Goal: Task Accomplishment & Management: Use online tool/utility

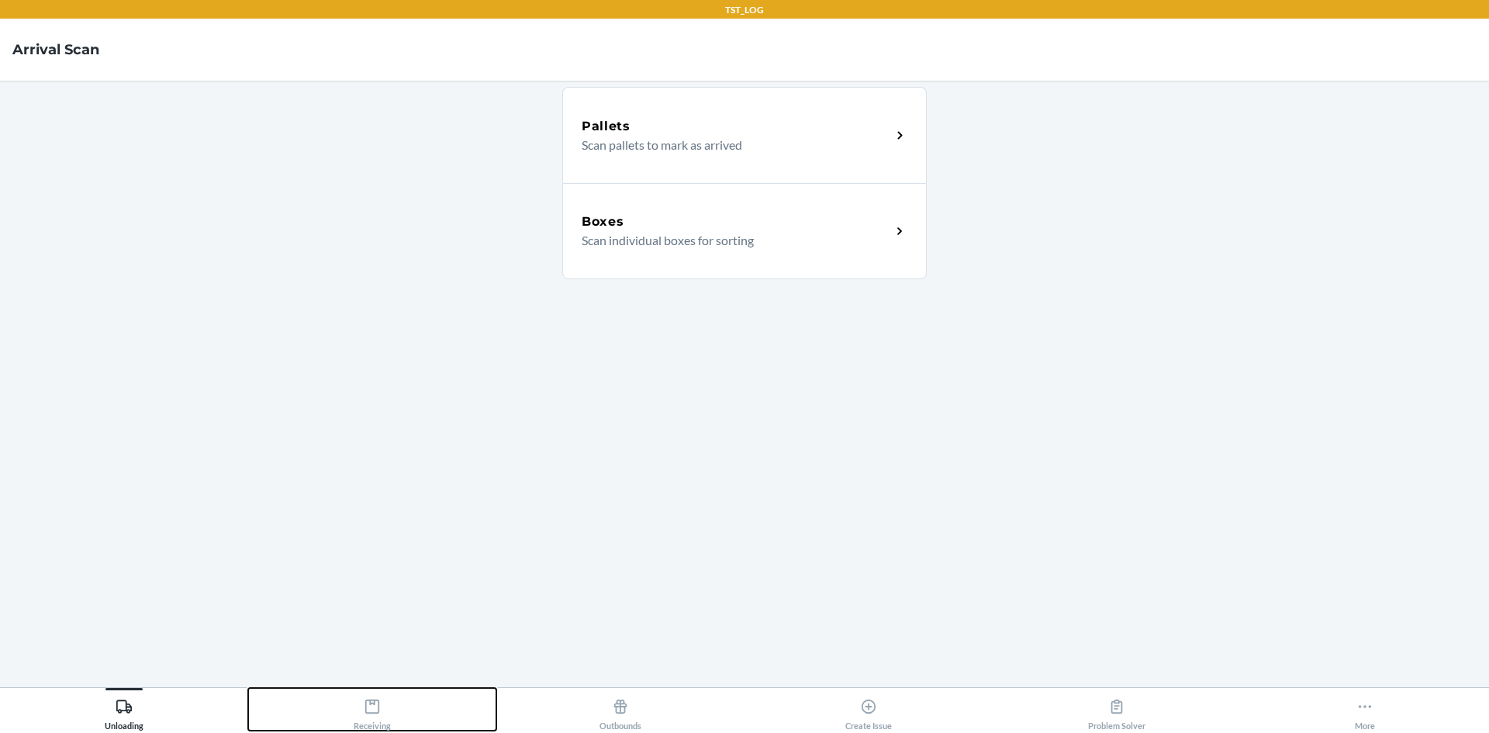
click at [344, 717] on button "Receiving" at bounding box center [372, 709] width 248 height 43
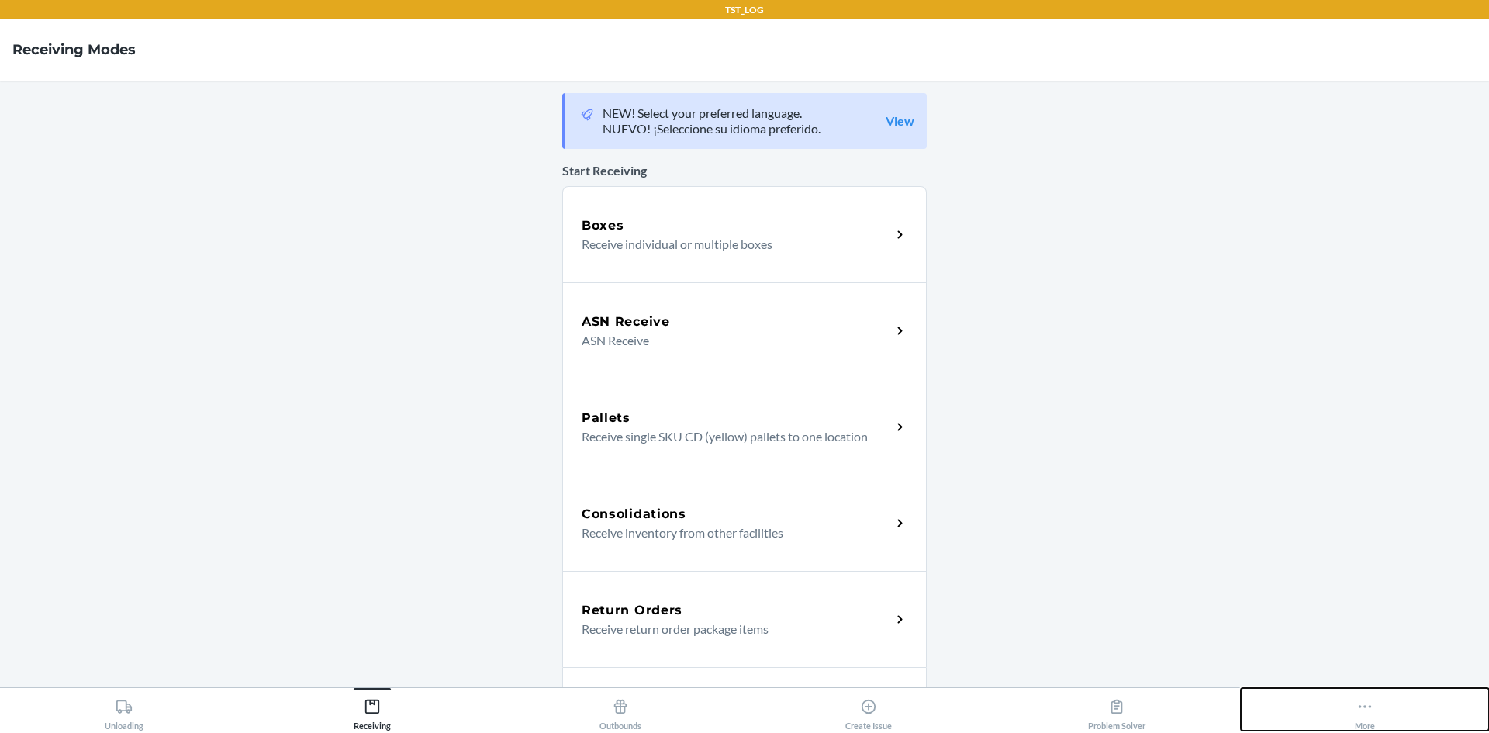
click at [1400, 710] on button "More" at bounding box center [1365, 709] width 248 height 43
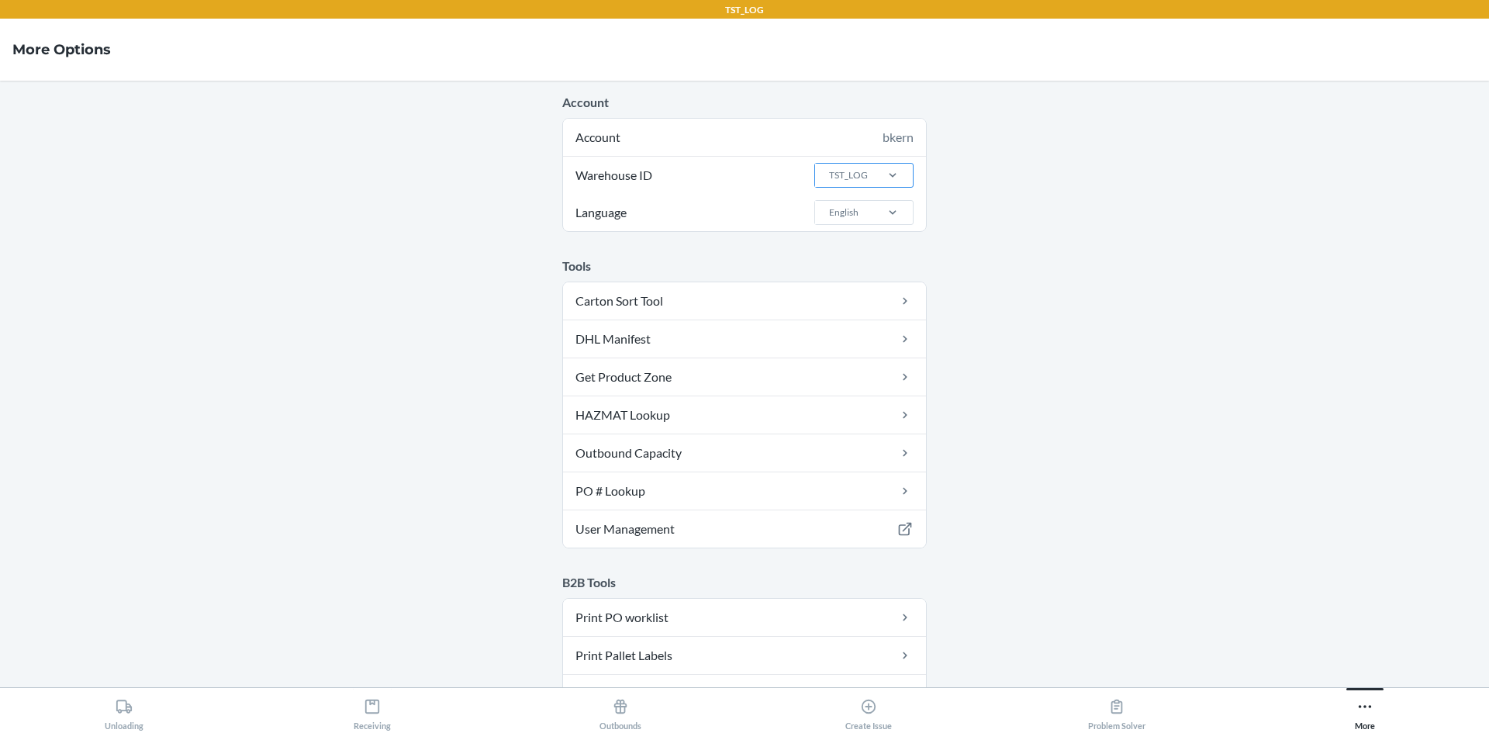
click at [849, 175] on div "TST_LOG" at bounding box center [848, 175] width 39 height 14
click at [829, 175] on input "Warehouse ID TST_LOG" at bounding box center [829, 175] width 2 height 14
type input "dfw"
click at [876, 233] on div "DFW1TMP" at bounding box center [869, 237] width 84 height 29
click at [845, 182] on input "dfw" at bounding box center [836, 175] width 17 height 14
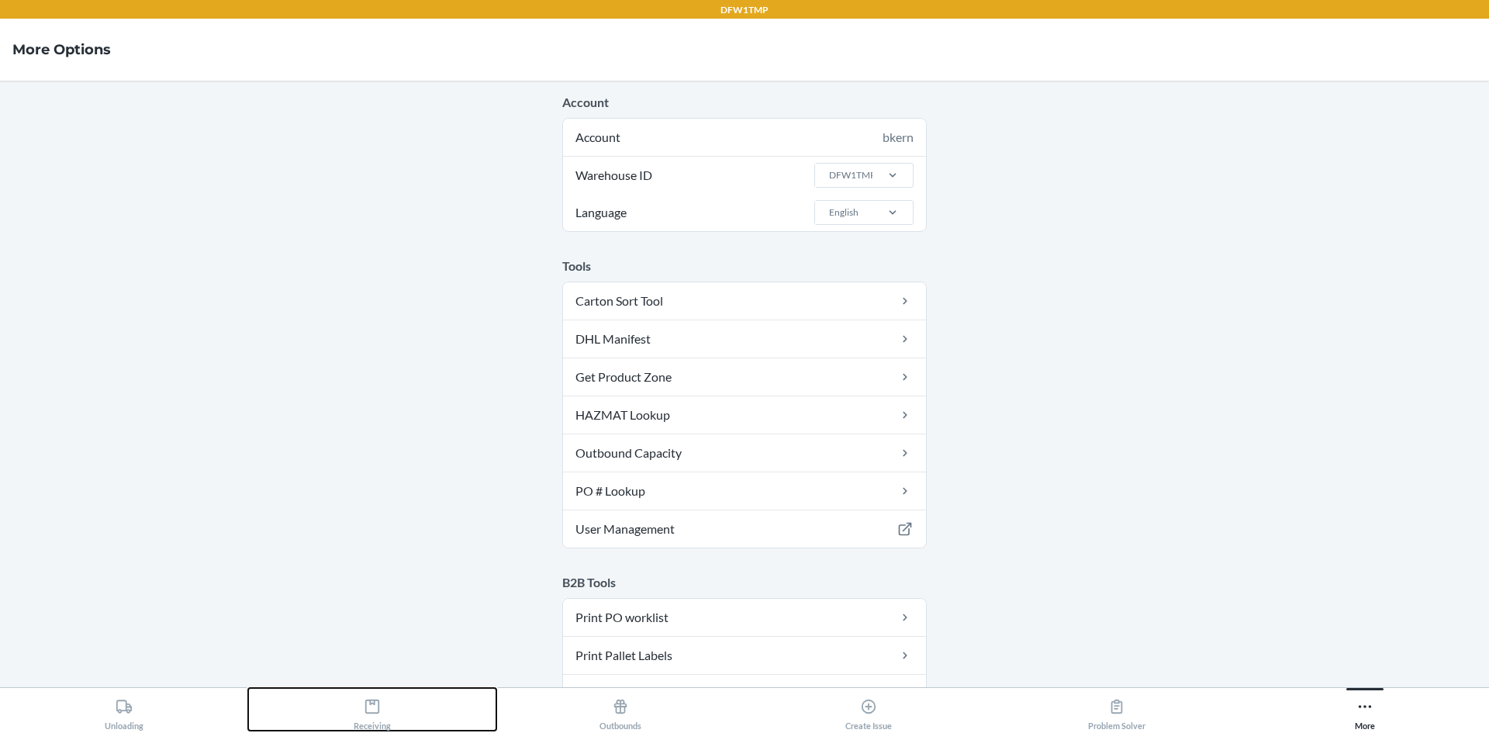
click at [479, 701] on button "Receiving" at bounding box center [372, 709] width 248 height 43
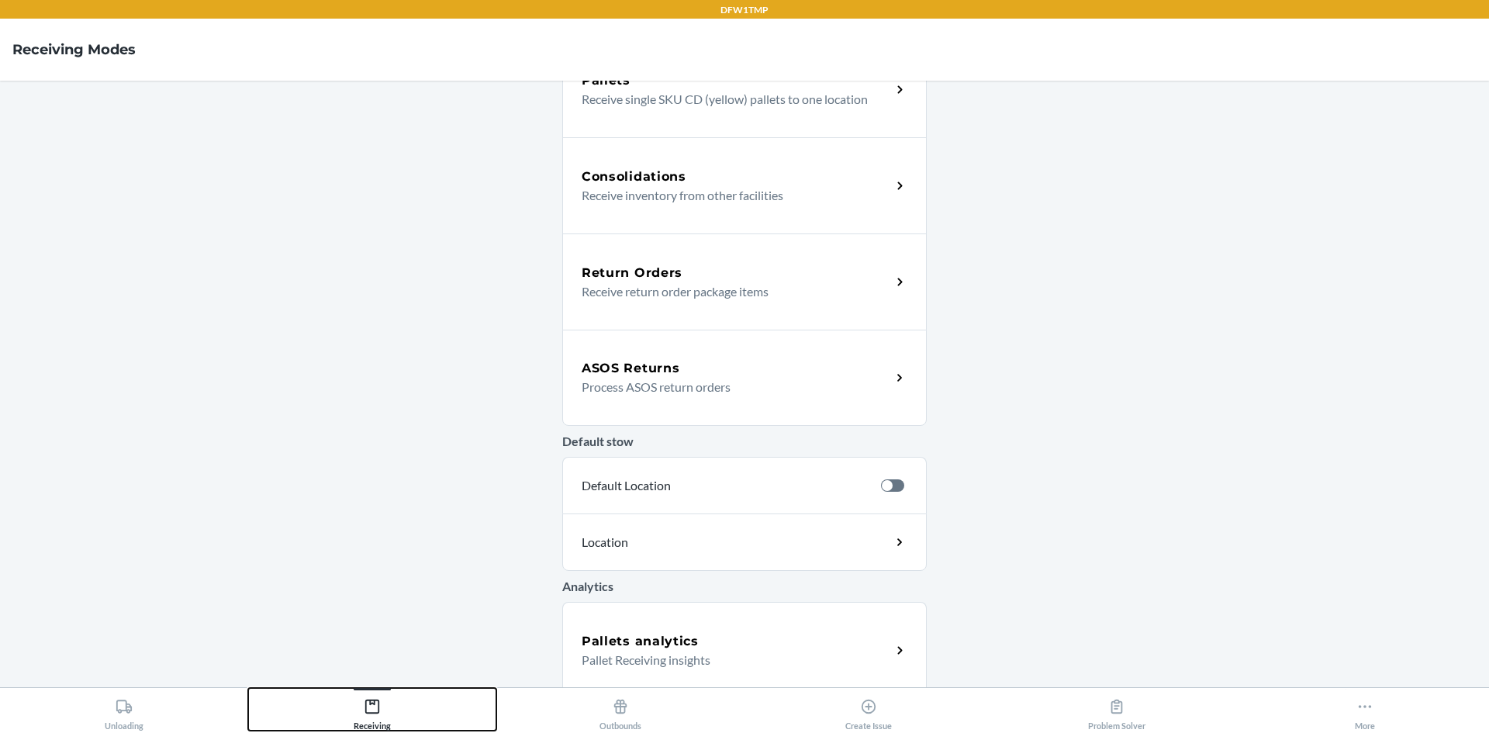
scroll to position [310, 0]
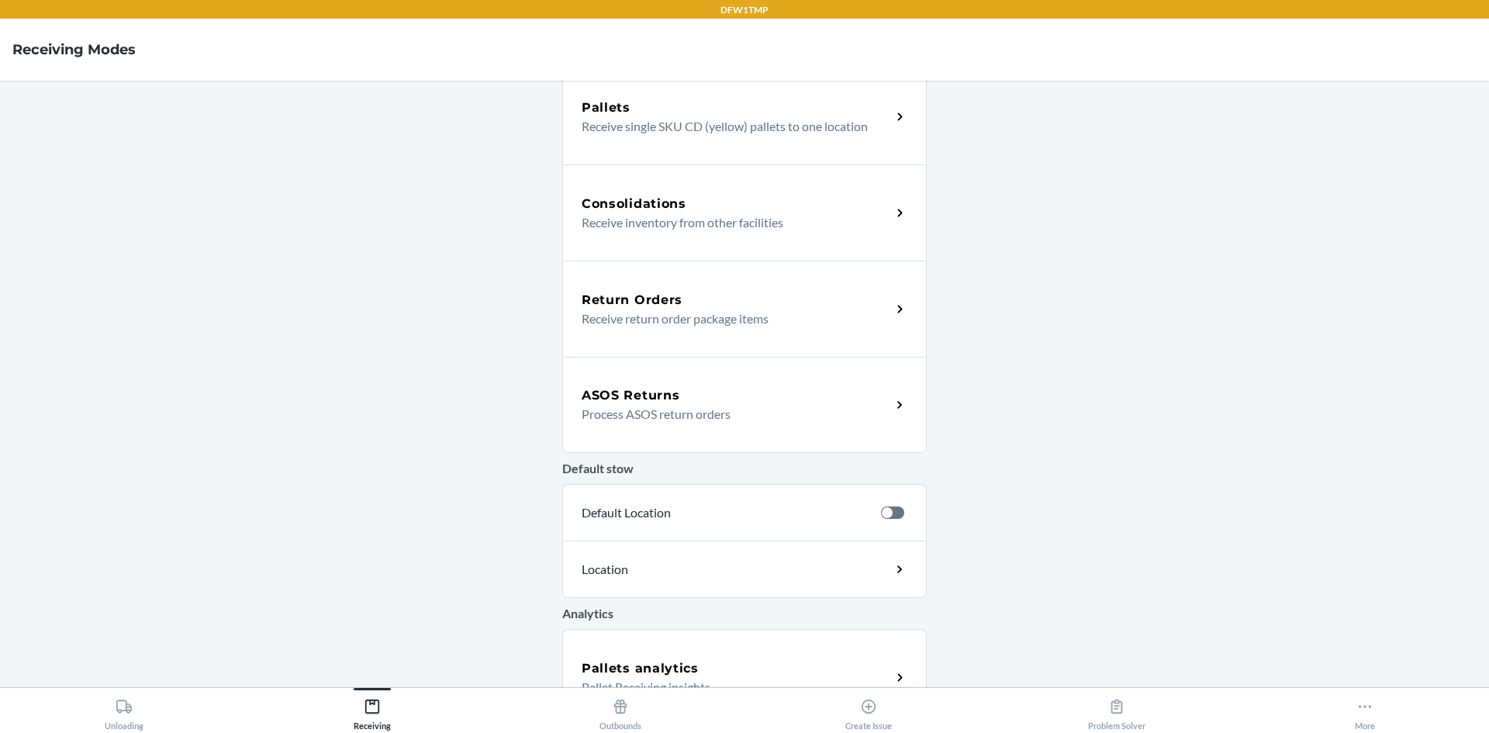
click at [737, 411] on p "Process ASOS return orders" at bounding box center [730, 414] width 297 height 19
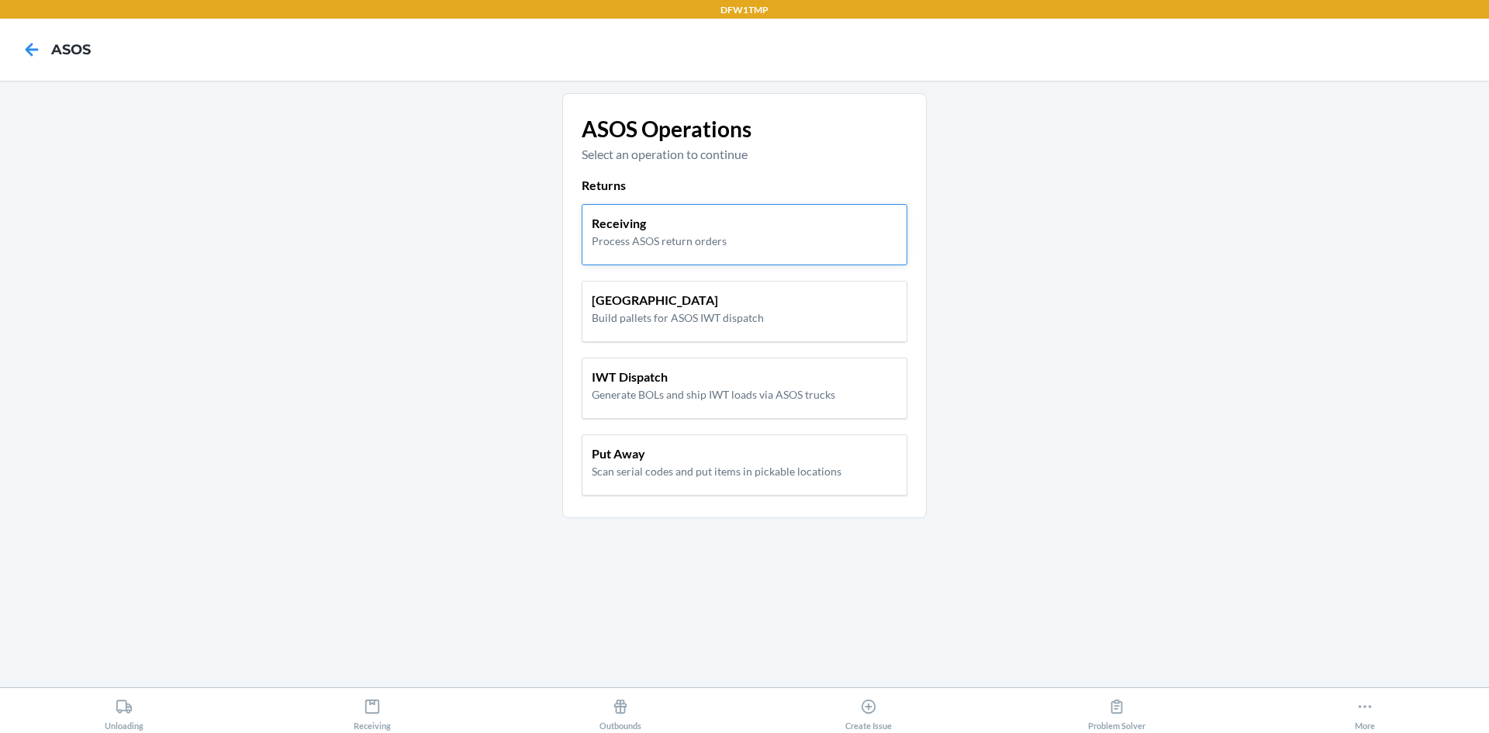
click at [676, 214] on p "Receiving" at bounding box center [659, 223] width 135 height 19
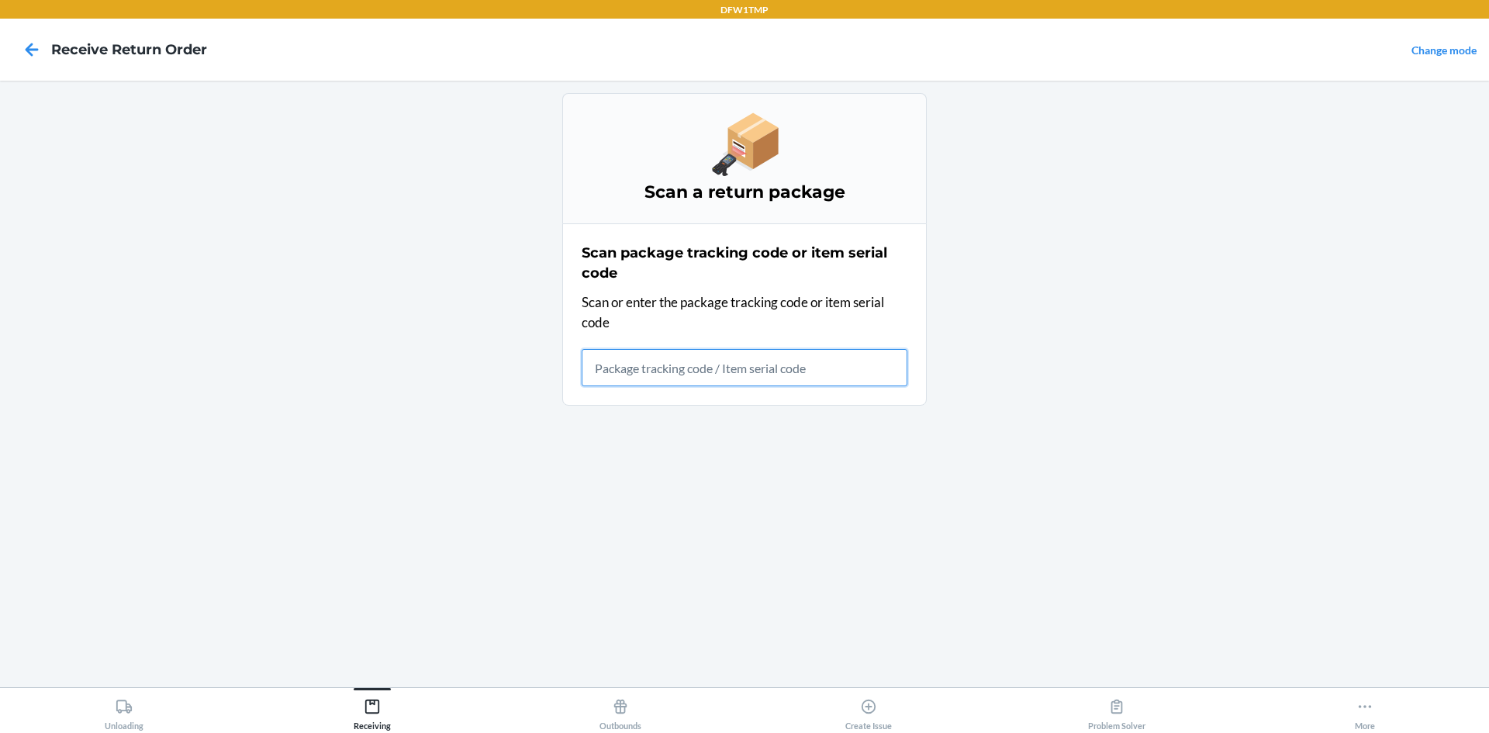
click at [758, 372] on input "text" at bounding box center [745, 367] width 326 height 37
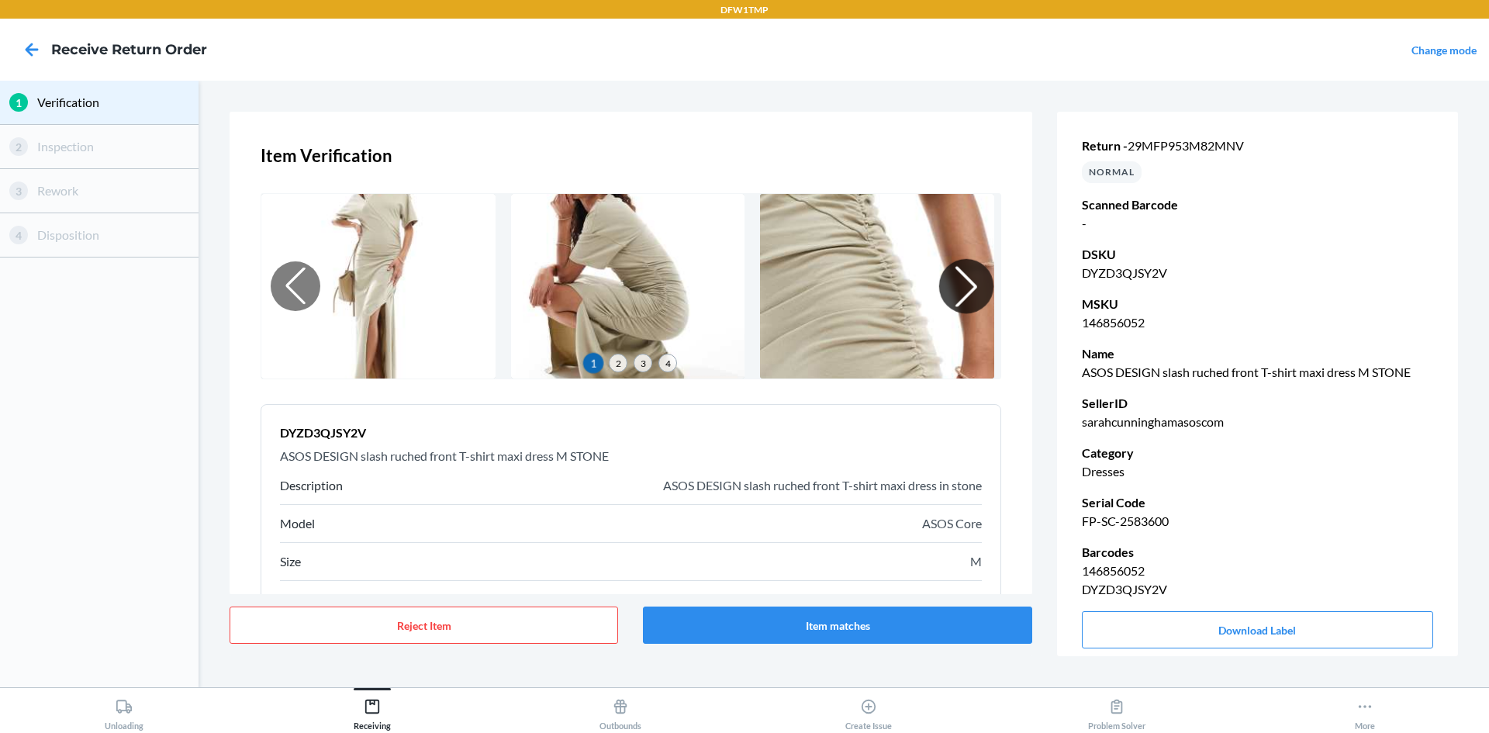
click at [966, 287] on div at bounding box center [965, 286] width 54 height 54
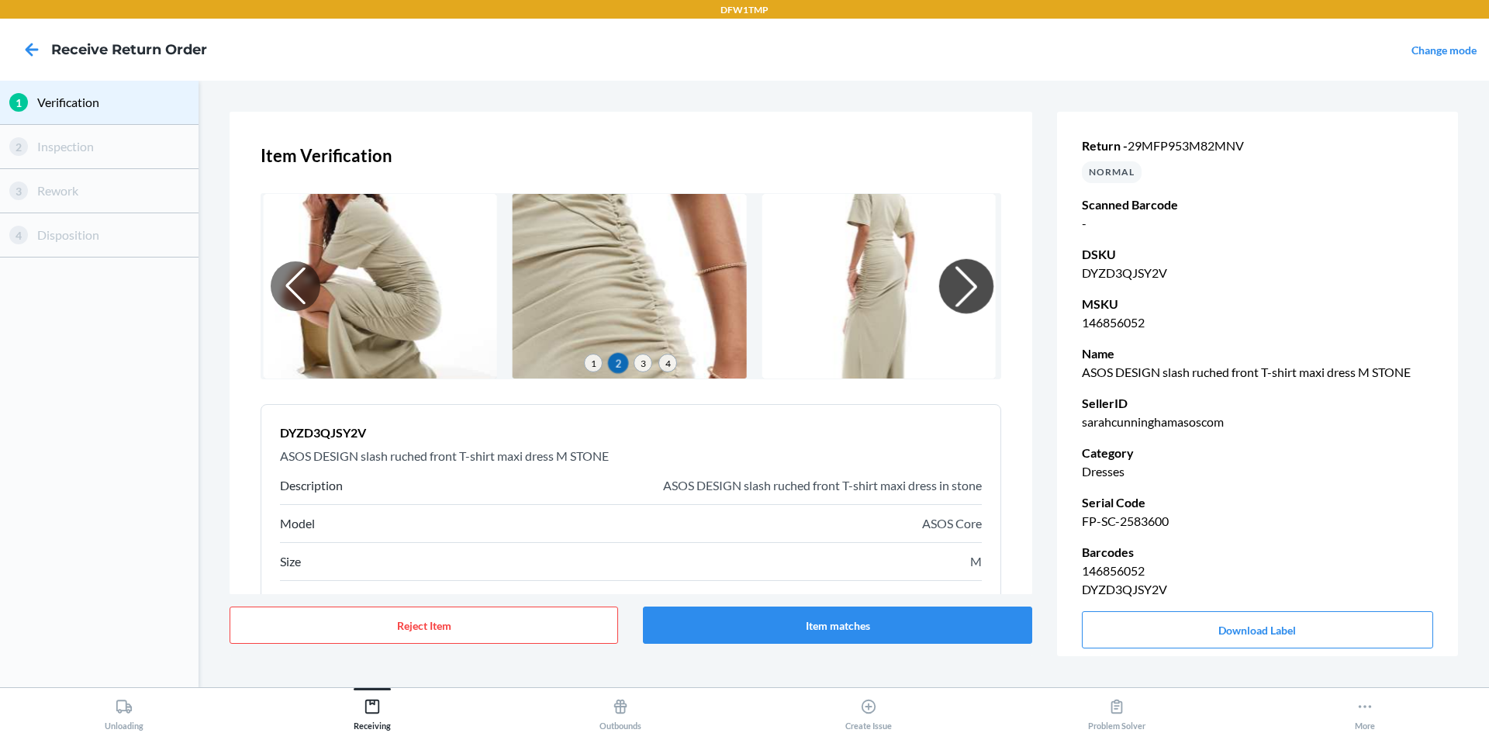
click at [956, 303] on div at bounding box center [965, 286] width 54 height 54
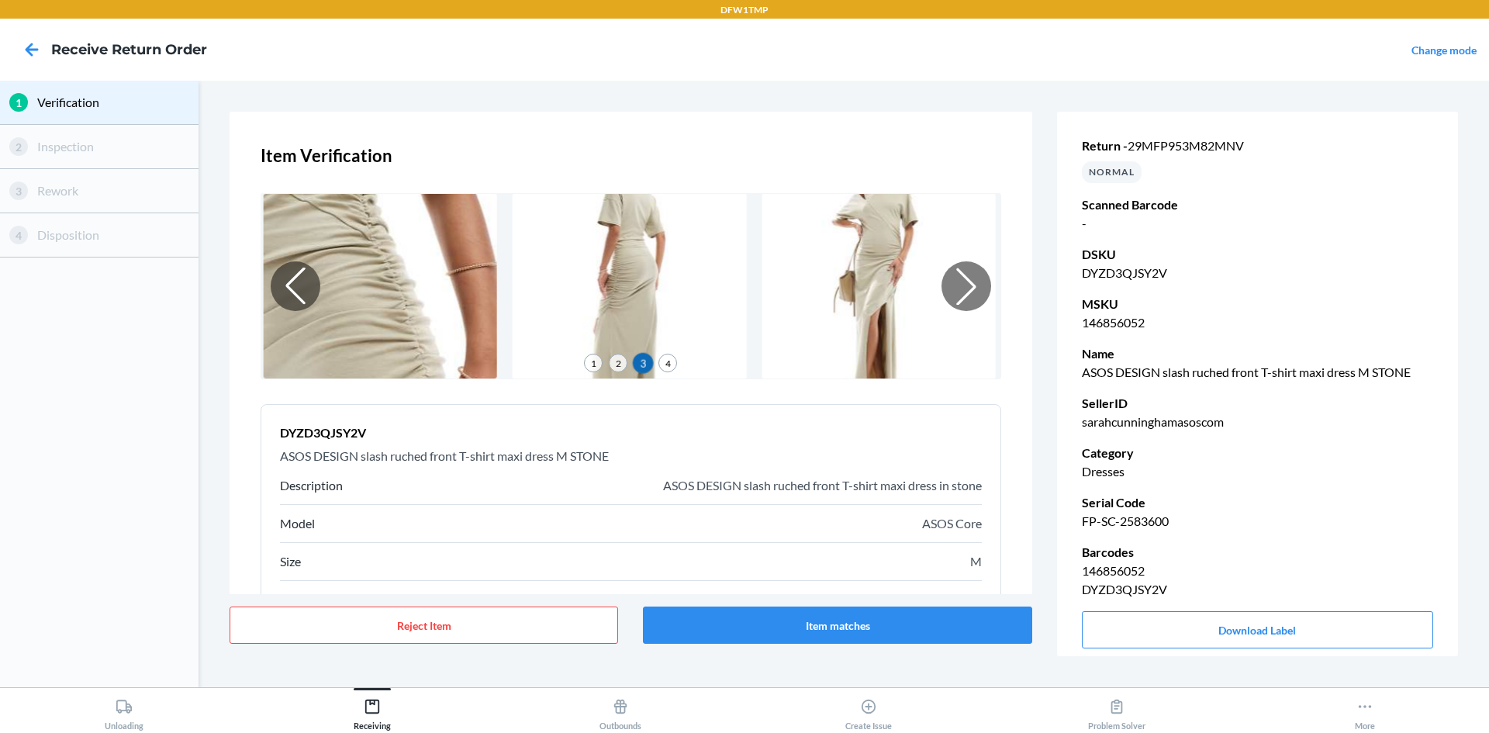
click at [1166, 151] on span "29MFP953M82MNV" at bounding box center [1186, 145] width 116 height 15
click at [1180, 140] on span "29MFP953M82MNV" at bounding box center [1186, 145] width 116 height 15
click at [1209, 146] on span "29MFP953M82MNV" at bounding box center [1186, 145] width 116 height 15
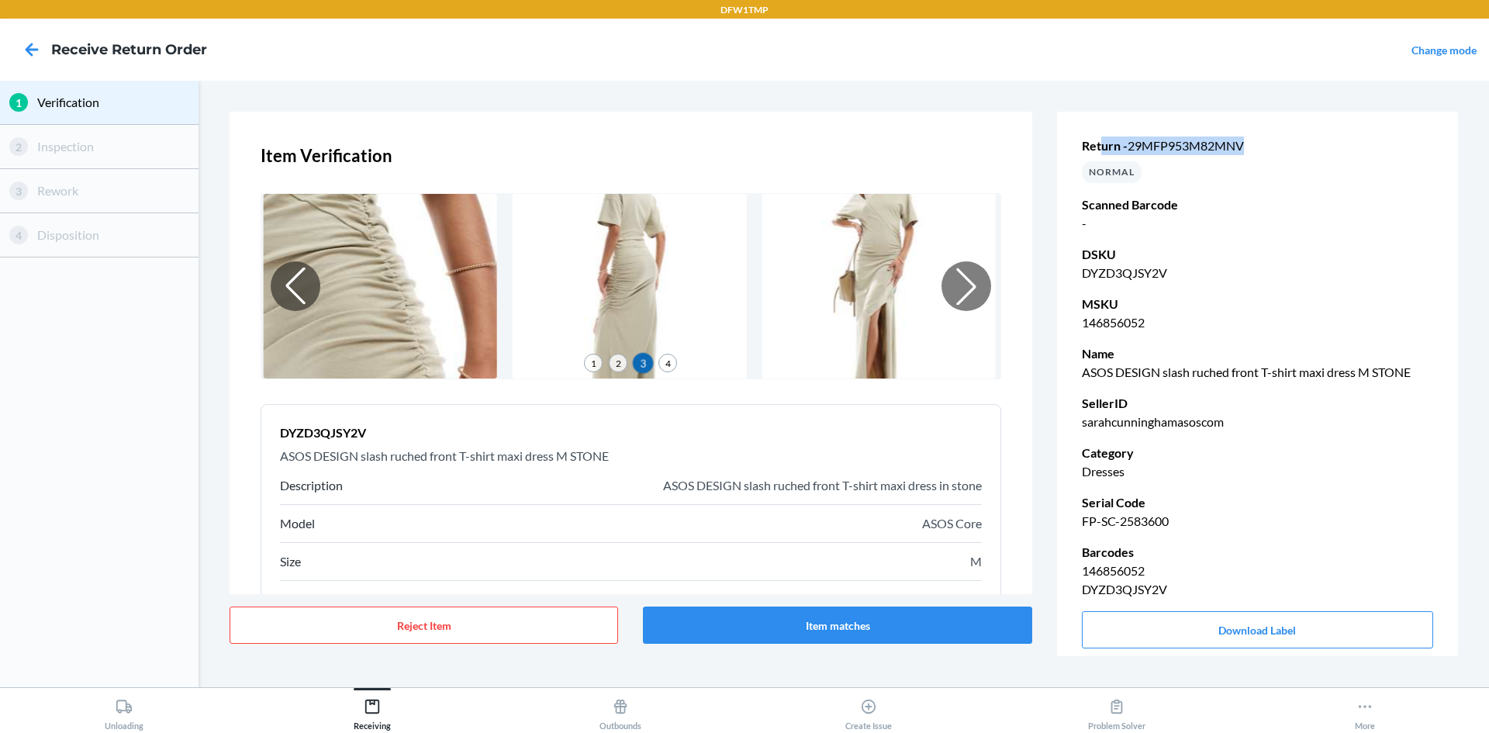
drag, startPoint x: 1259, startPoint y: 142, endPoint x: 1104, endPoint y: 145, distance: 155.1
click at [1104, 145] on p "Return - 29MFP953M82MNV" at bounding box center [1257, 146] width 351 height 19
click at [1151, 142] on span "29MFP953M82MNV" at bounding box center [1186, 145] width 116 height 15
drag, startPoint x: 1125, startPoint y: 147, endPoint x: 1281, endPoint y: 150, distance: 156.7
click at [1281, 150] on p "Return - 29MFP953M82MNV" at bounding box center [1257, 146] width 351 height 19
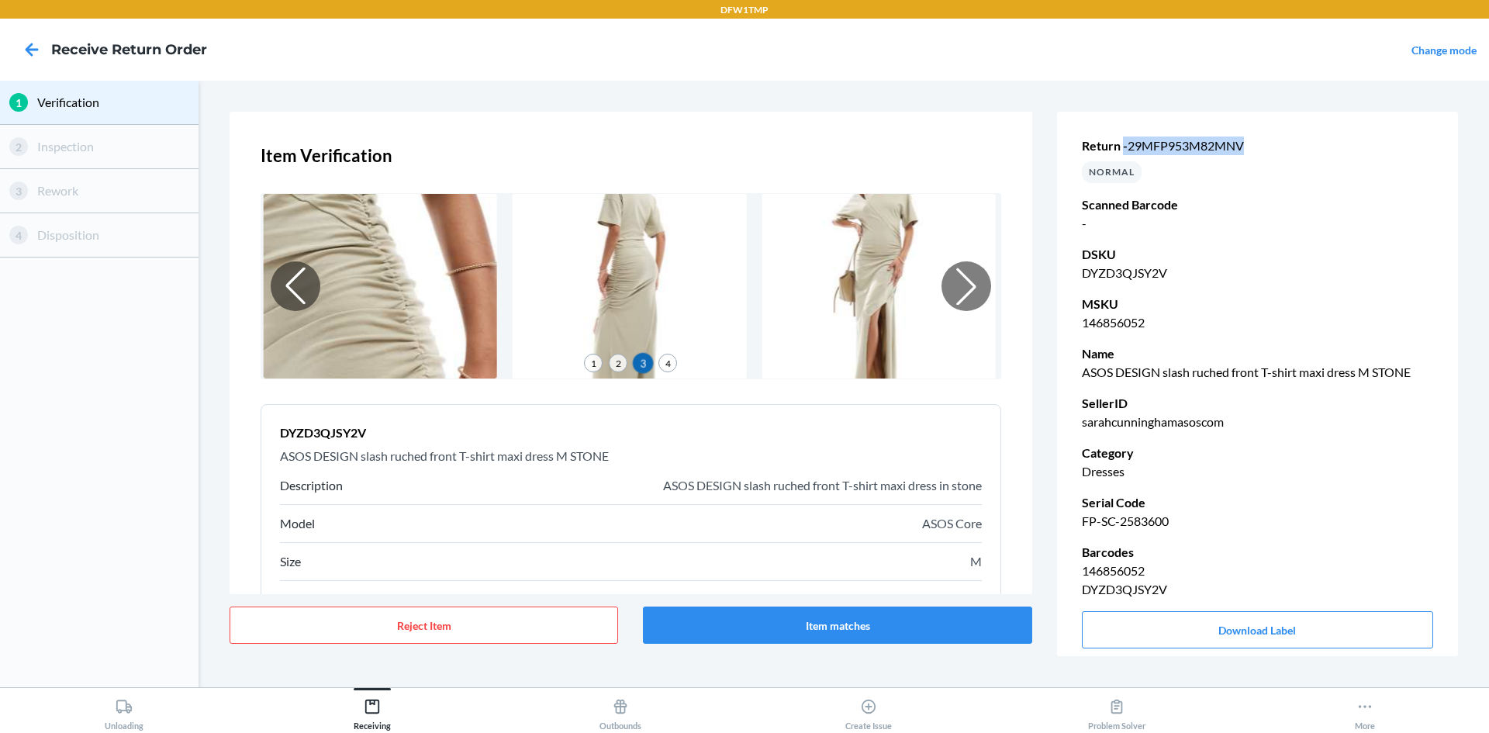
click at [1296, 149] on p "Return - 29MFP953M82MNV" at bounding box center [1257, 146] width 351 height 19
click at [21, 50] on icon at bounding box center [32, 49] width 26 height 26
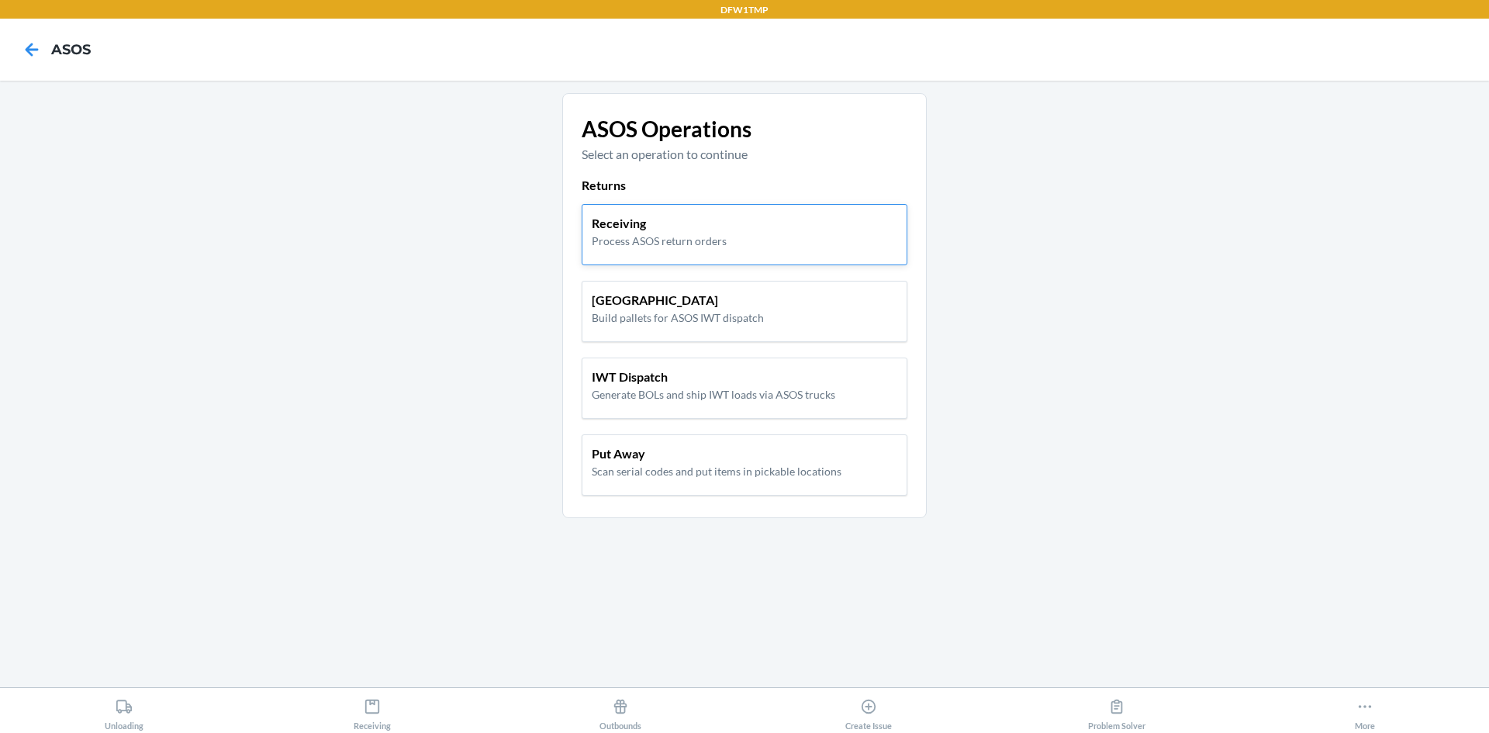
click at [790, 223] on div "Receiving Process ASOS return orders" at bounding box center [745, 231] width 306 height 35
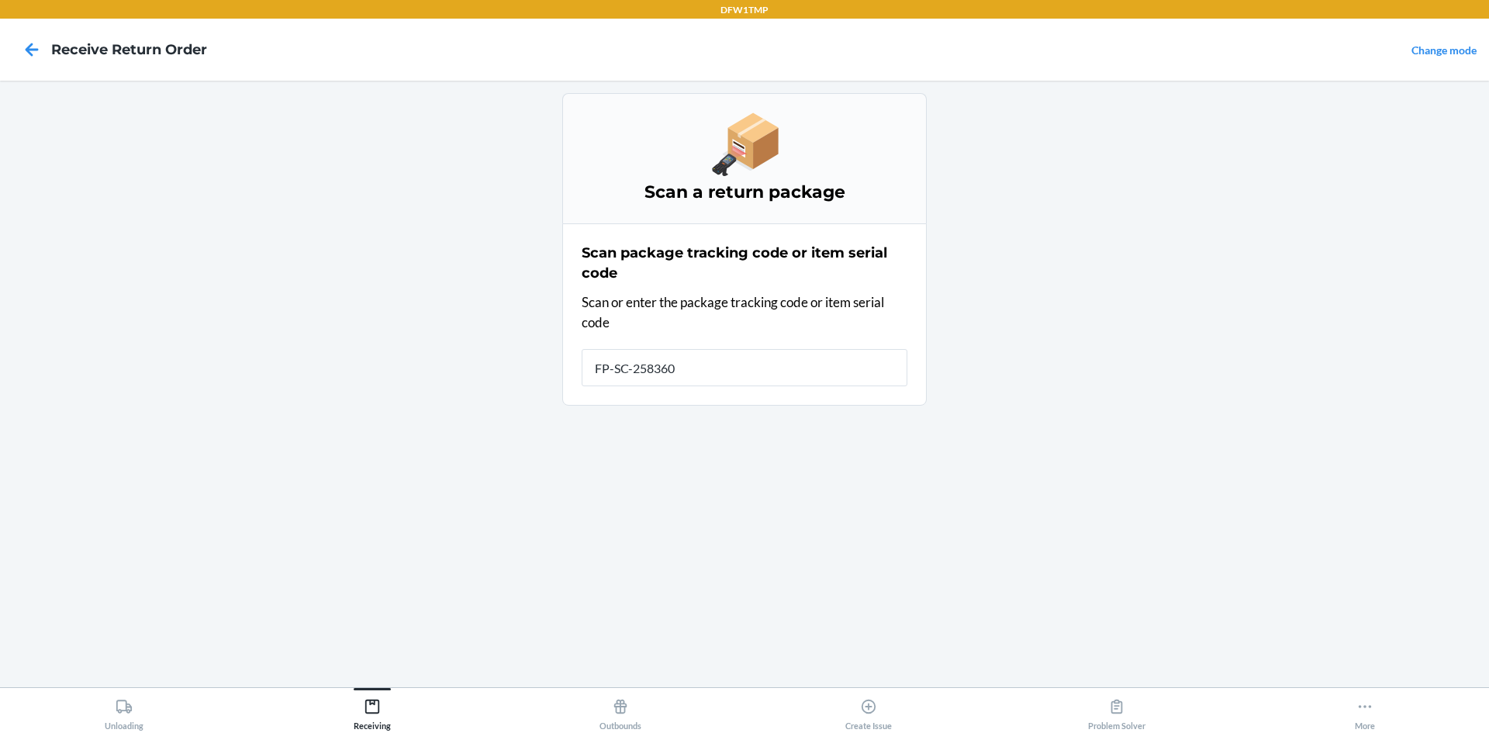
type input "FP-SC-2583600"
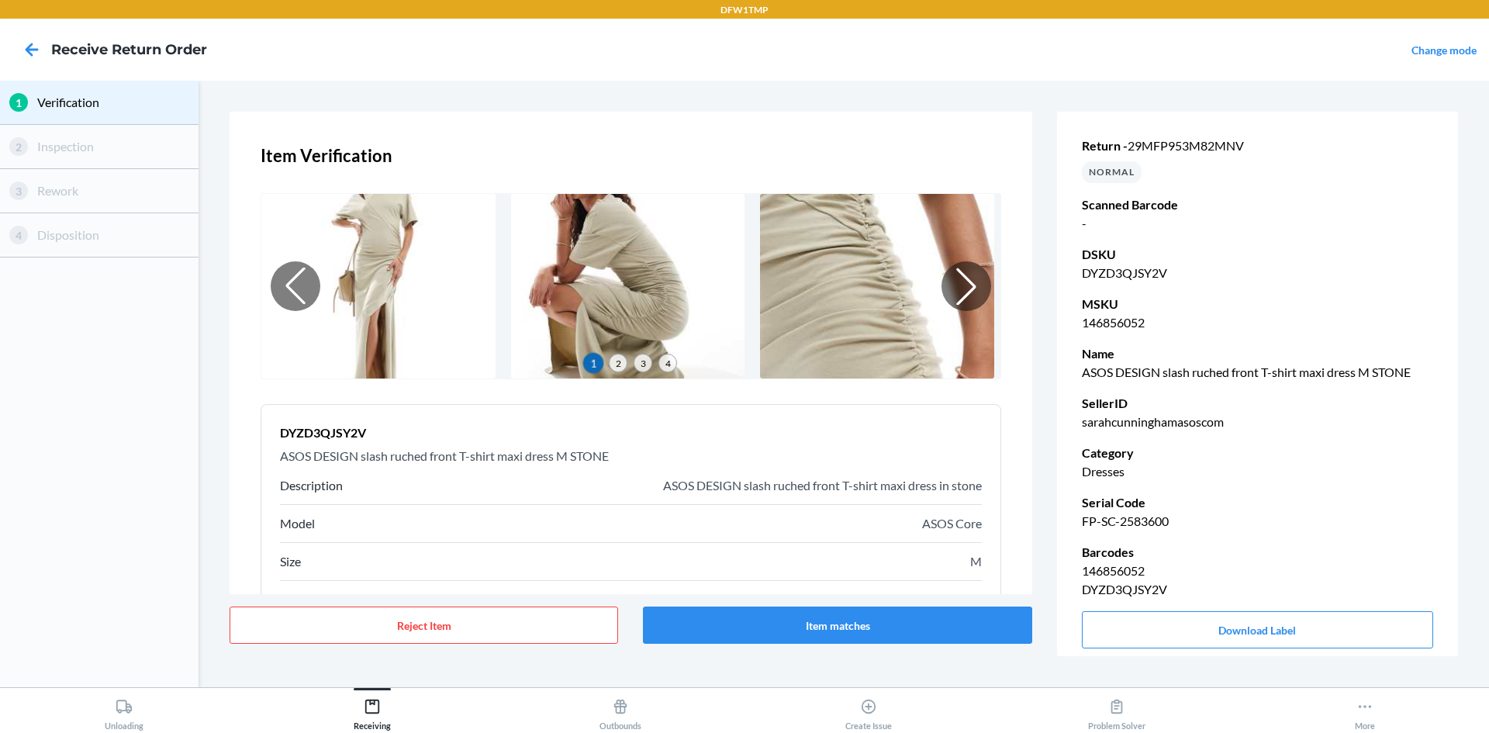
click at [1174, 142] on span "29MFP953M82MNV" at bounding box center [1186, 145] width 116 height 15
copy span "29MFP953M82MNV"
click at [29, 50] on icon at bounding box center [32, 49] width 13 height 13
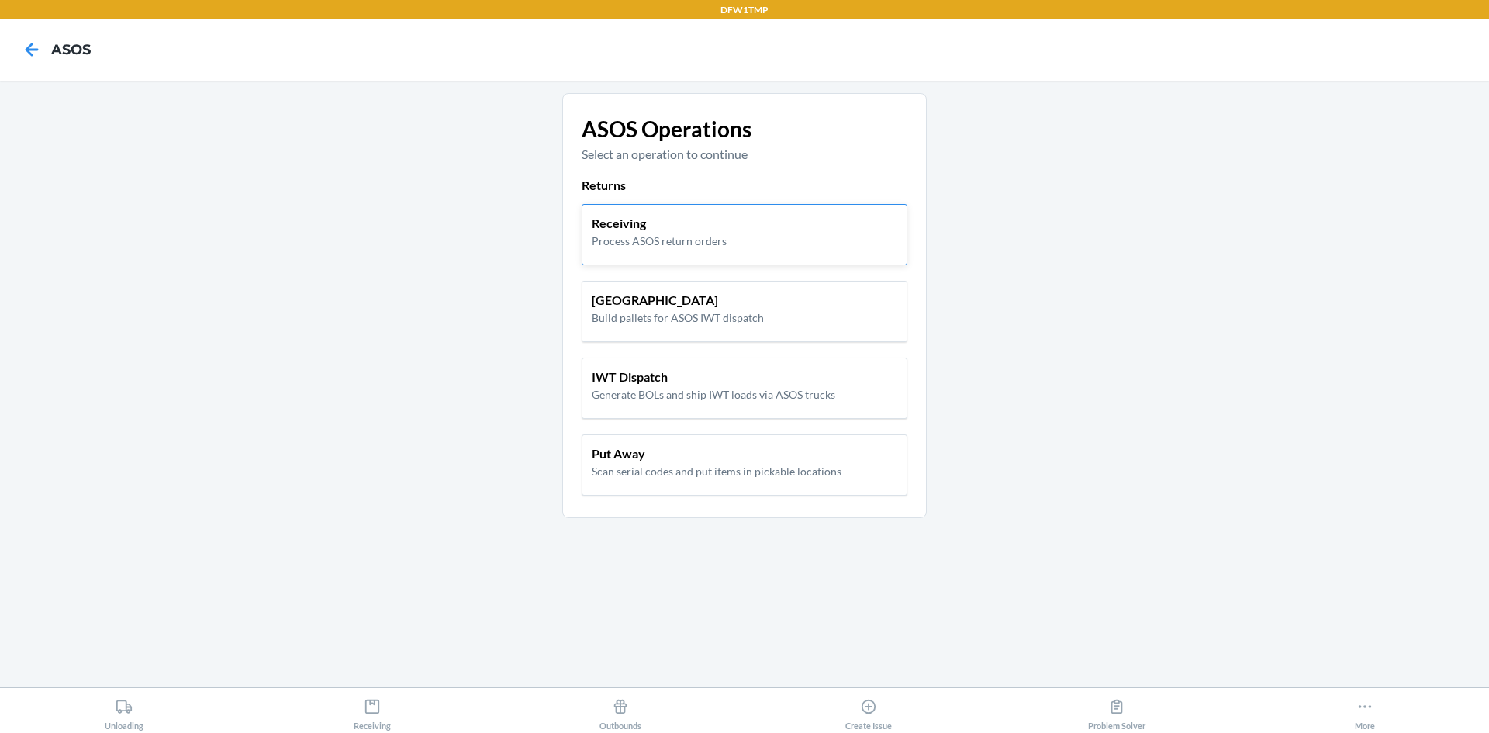
click at [708, 236] on p "Process ASOS return orders" at bounding box center [659, 241] width 135 height 16
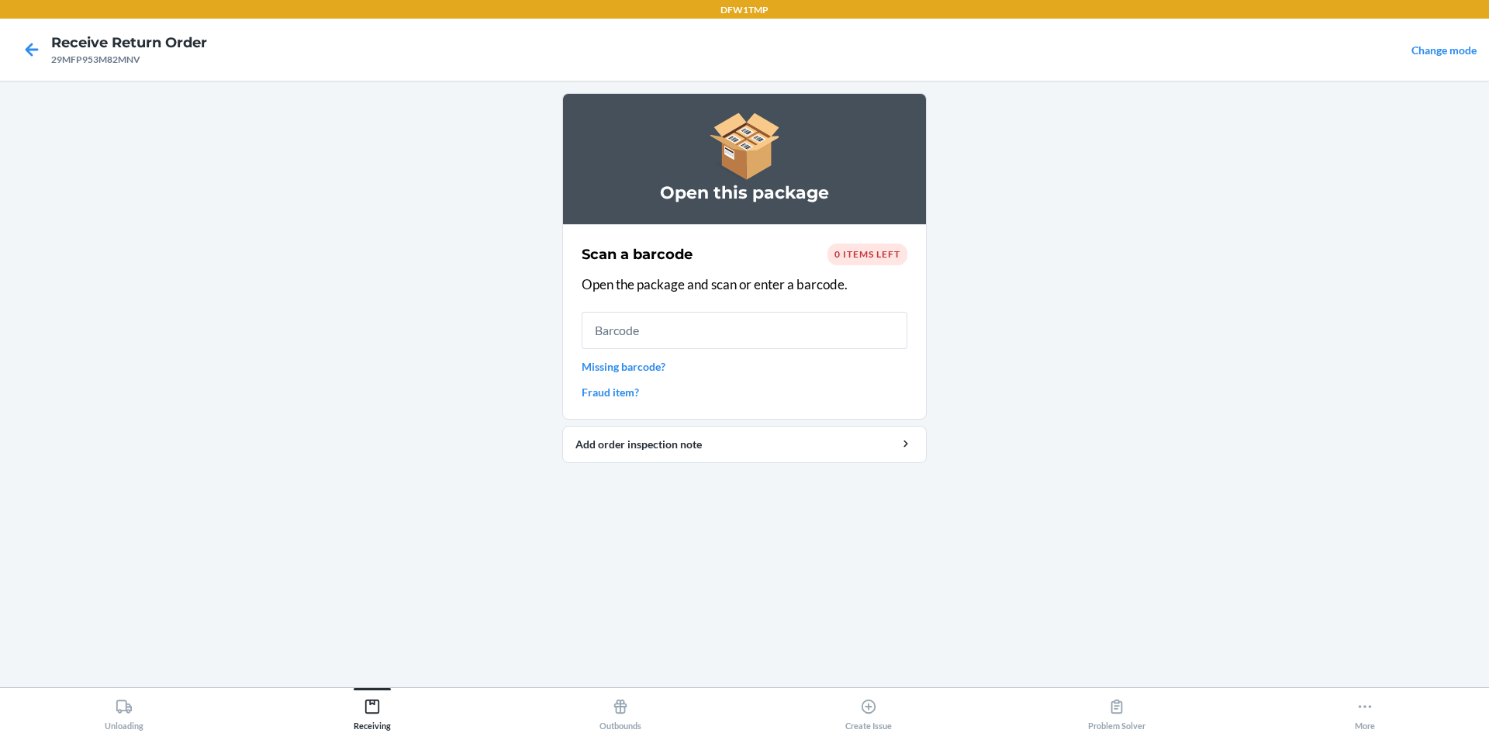
click at [879, 250] on span "0 items left" at bounding box center [868, 254] width 66 height 12
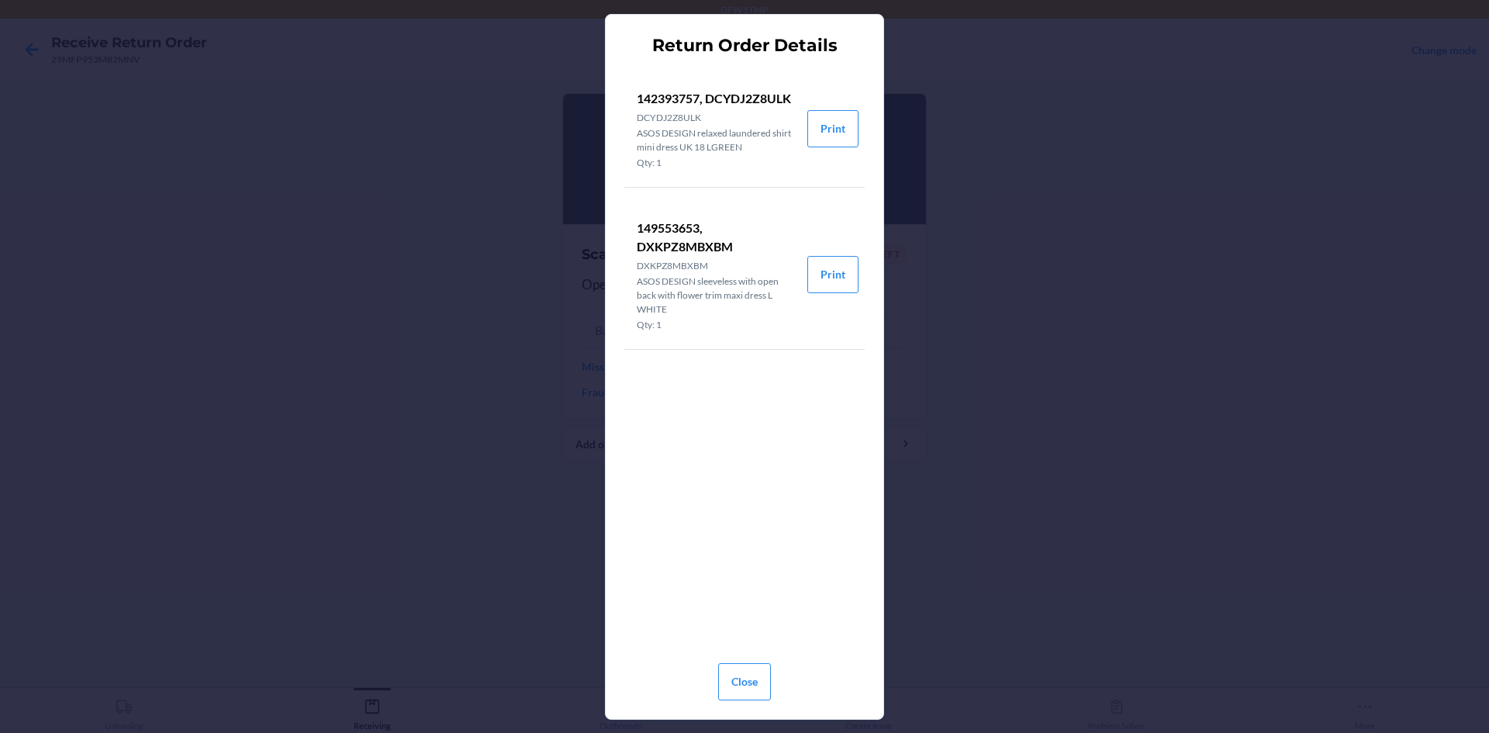
click at [675, 247] on p "149553653, DXKPZ8MBXBM" at bounding box center [716, 237] width 158 height 37
copy p "DXKPZ8MBXBM"
click at [1101, 374] on div "Return Order Details 142393757, DCYDJ2Z8ULK DCYDJ2Z8ULK ASOS DESIGN relaxed lau…" at bounding box center [744, 366] width 1489 height 733
click at [767, 679] on button "Close" at bounding box center [744, 681] width 53 height 37
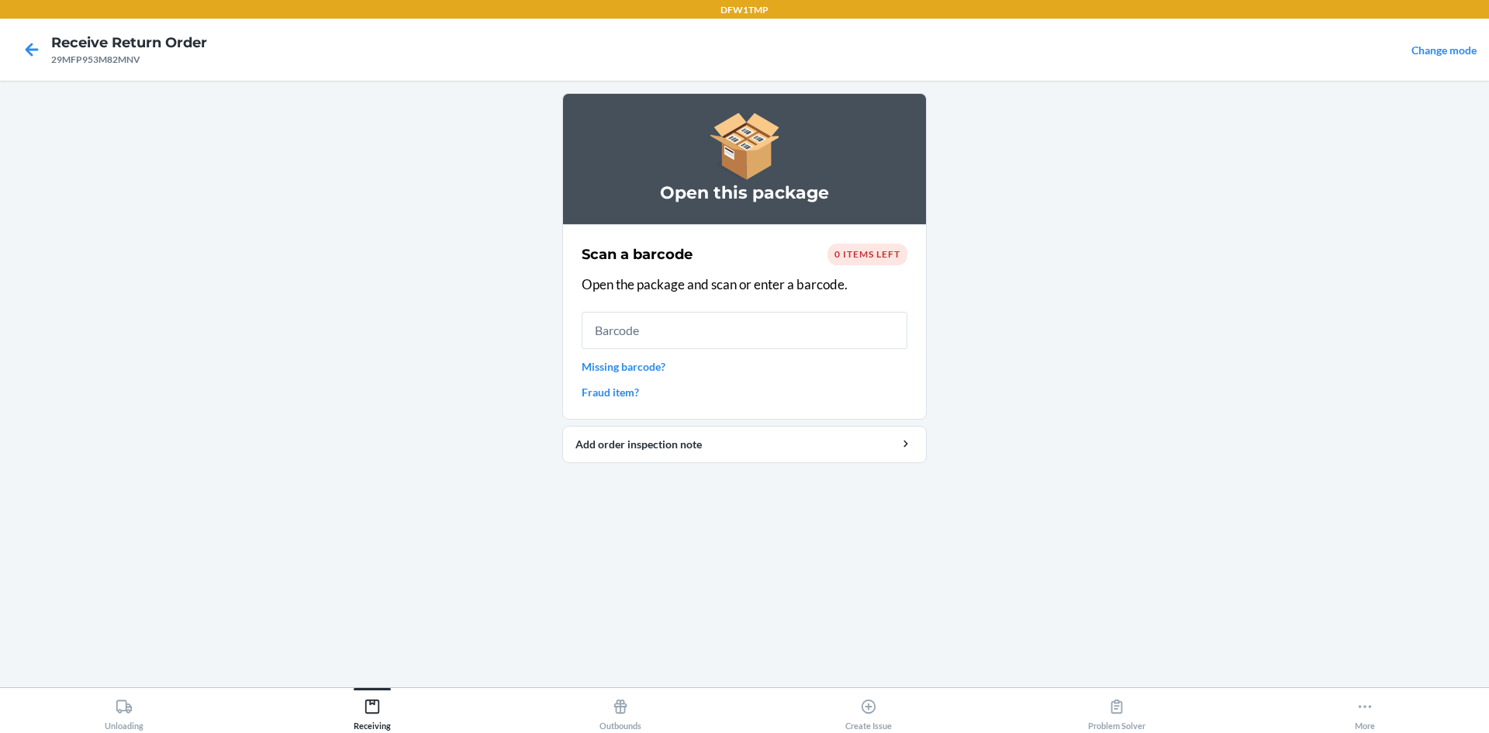
click at [1038, 492] on main "Open this package Scan a barcode 0 items left Open the package and scan or ente…" at bounding box center [744, 384] width 1489 height 607
